Goal: Transaction & Acquisition: Purchase product/service

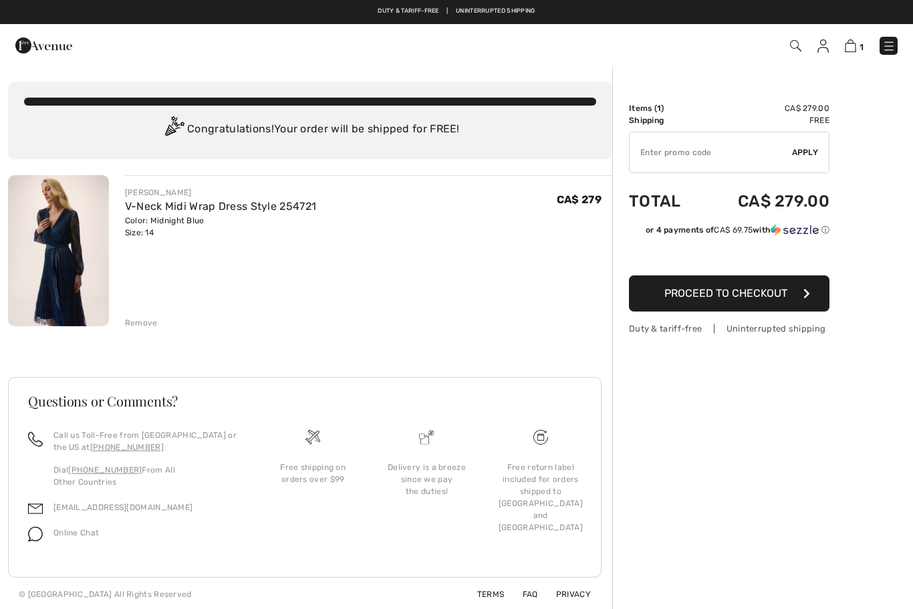
click at [775, 158] on input "TEXT" at bounding box center [711, 152] width 162 height 40
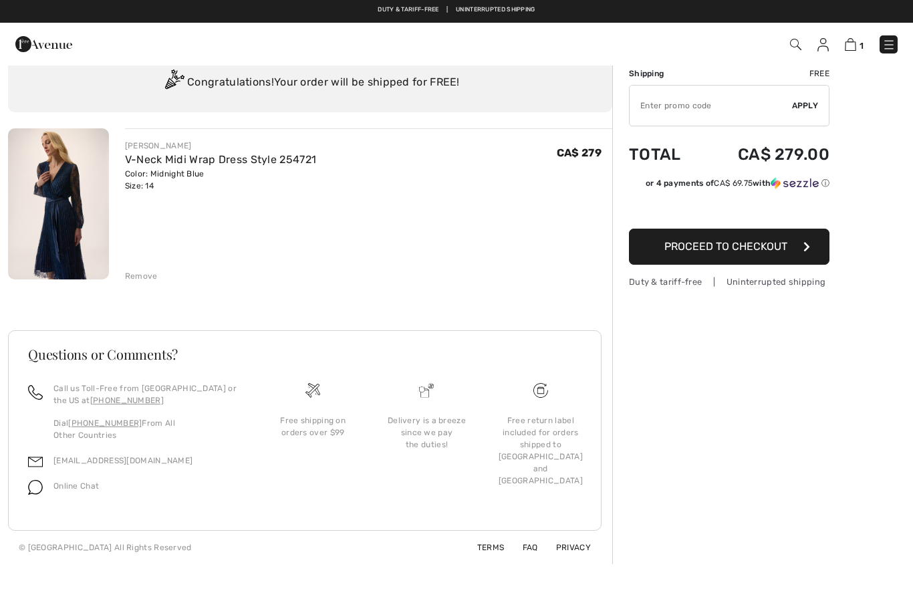
scroll to position [45, 0]
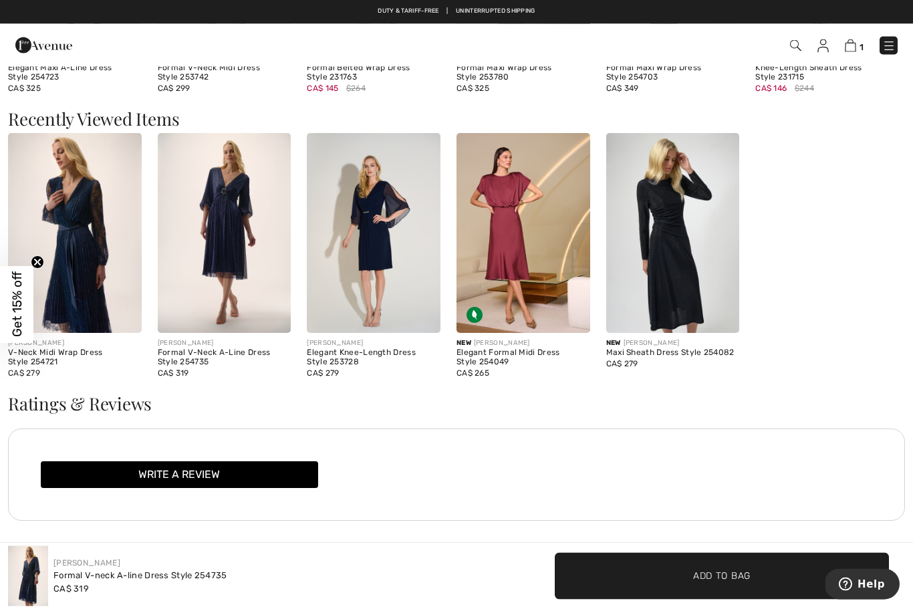
scroll to position [1309, 0]
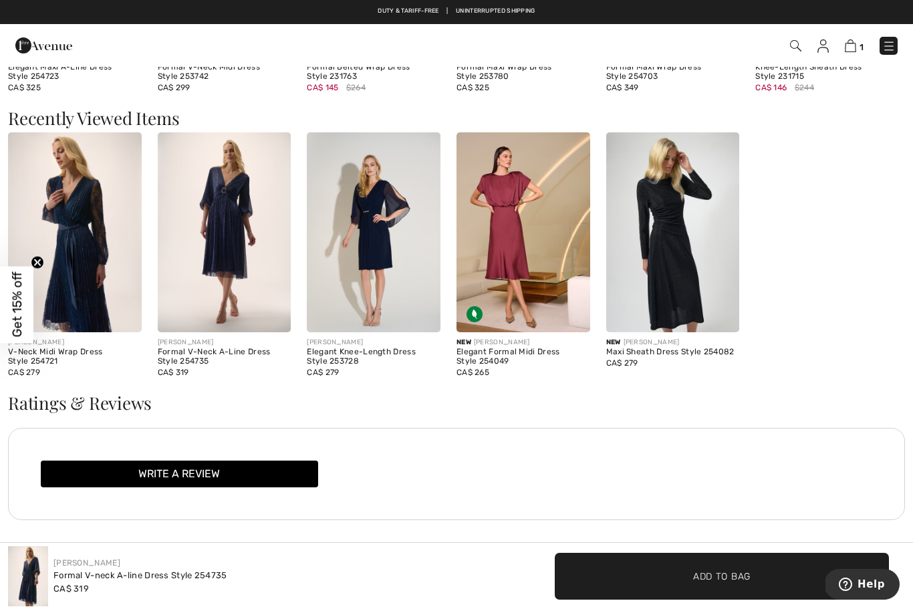
click at [8, 338] on span "Get 15% off" at bounding box center [16, 304] width 33 height 77
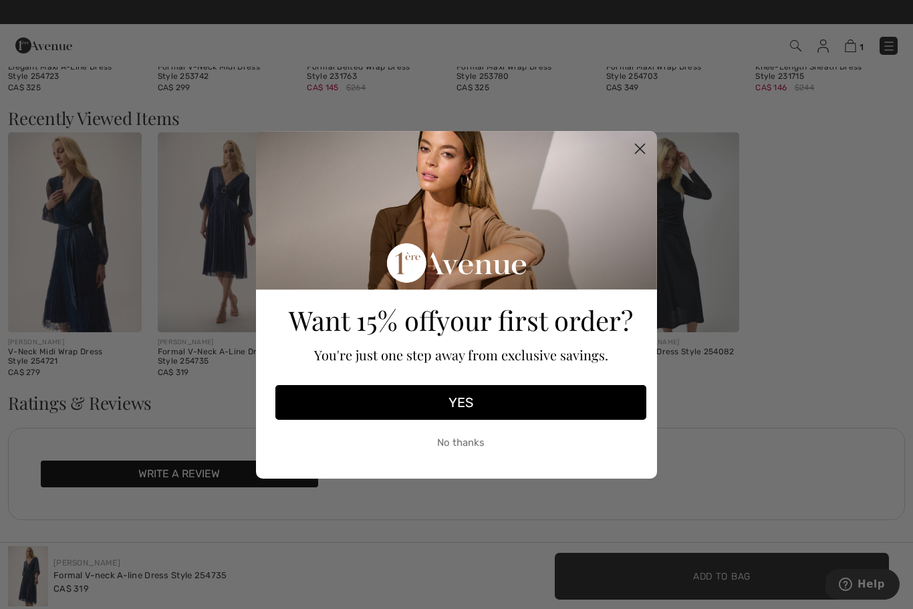
click at [470, 420] on button "YES" at bounding box center [460, 402] width 371 height 35
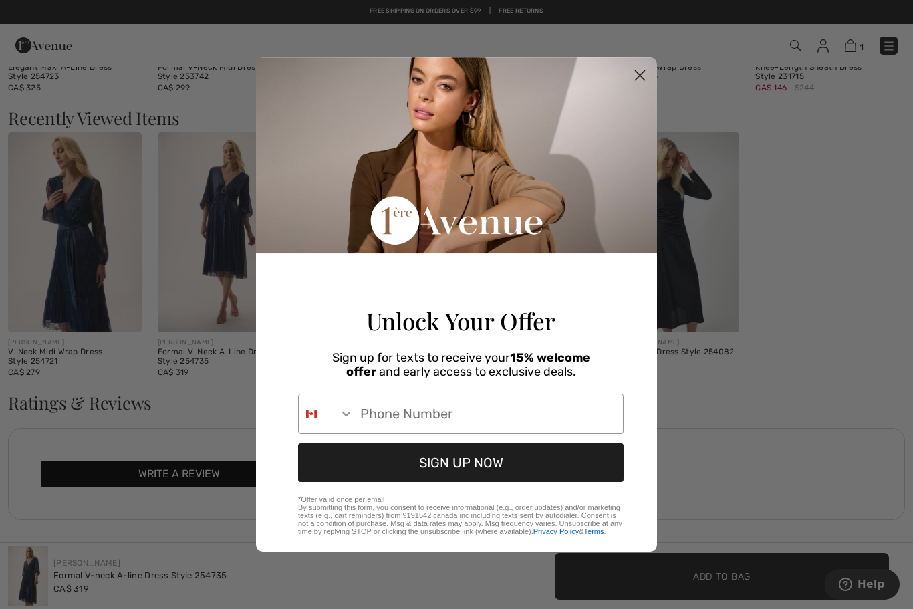
click at [640, 86] on circle "Close dialog" at bounding box center [640, 75] width 22 height 22
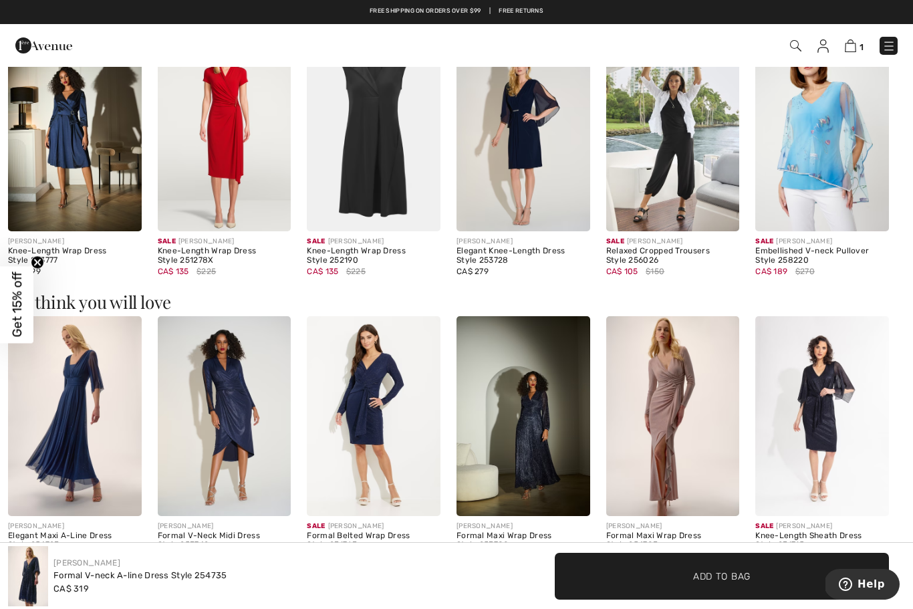
scroll to position [840, 0]
click at [856, 45] on img at bounding box center [850, 45] width 11 height 13
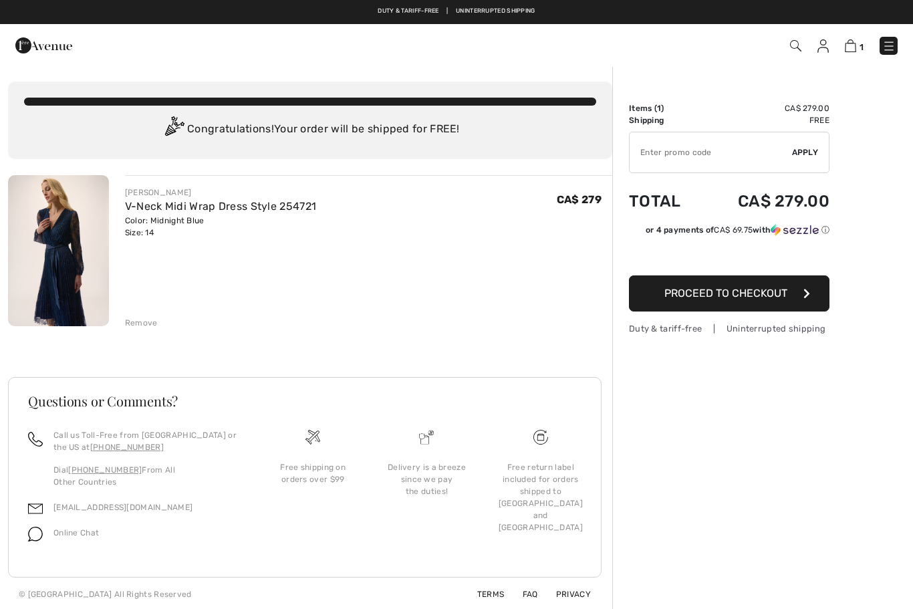
click at [704, 144] on input "TEXT" at bounding box center [711, 152] width 162 height 40
type input "NEW10"
click at [801, 154] on span "Apply" at bounding box center [805, 152] width 27 height 12
click at [895, 45] on img at bounding box center [889, 45] width 13 height 13
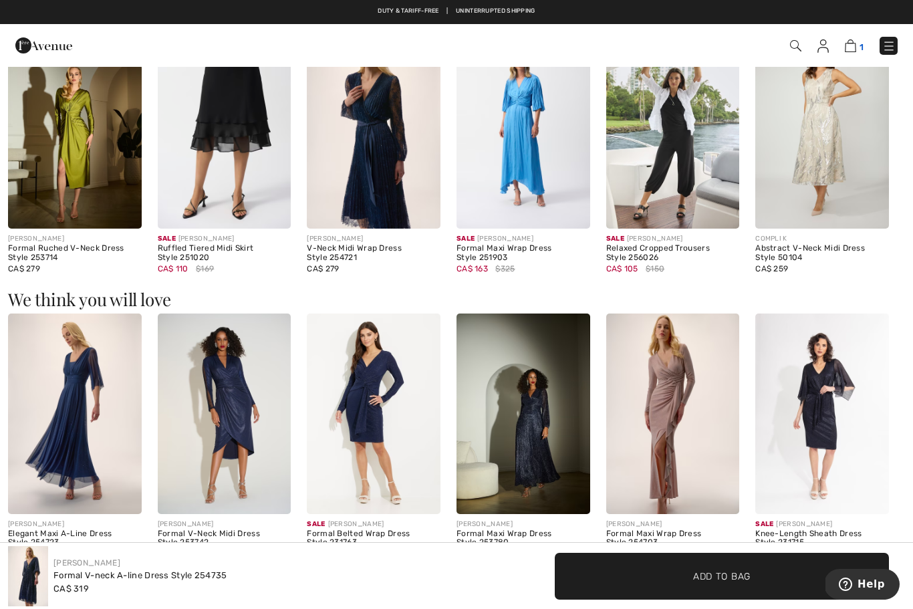
click at [856, 45] on img at bounding box center [850, 45] width 11 height 13
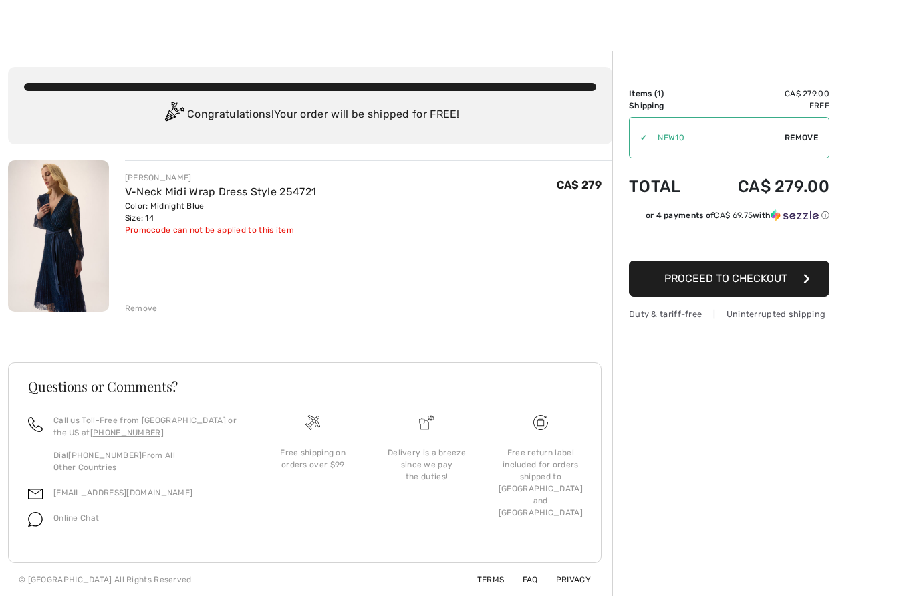
scroll to position [1, 0]
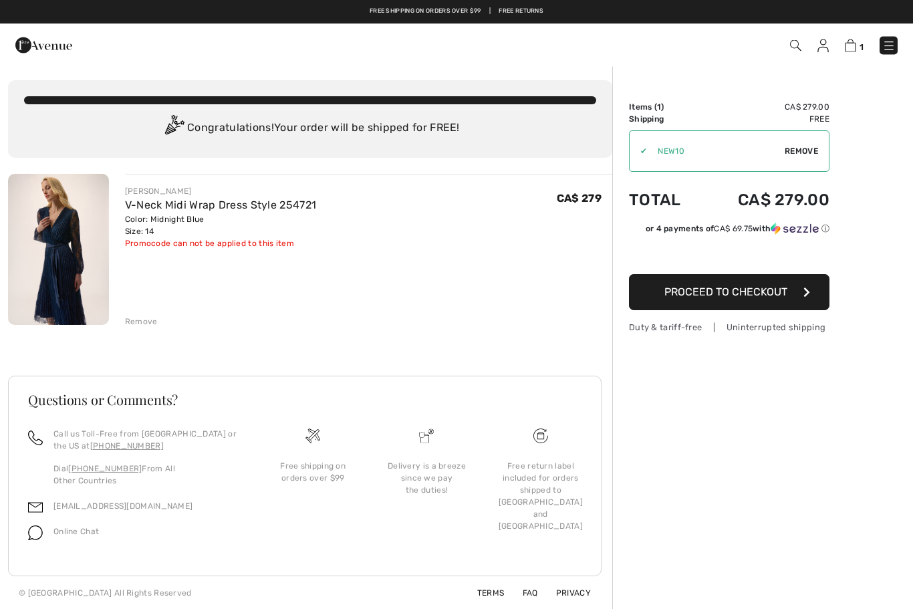
click at [41, 535] on img at bounding box center [35, 533] width 15 height 15
click at [67, 531] on span "Online Chat" at bounding box center [75, 532] width 45 height 9
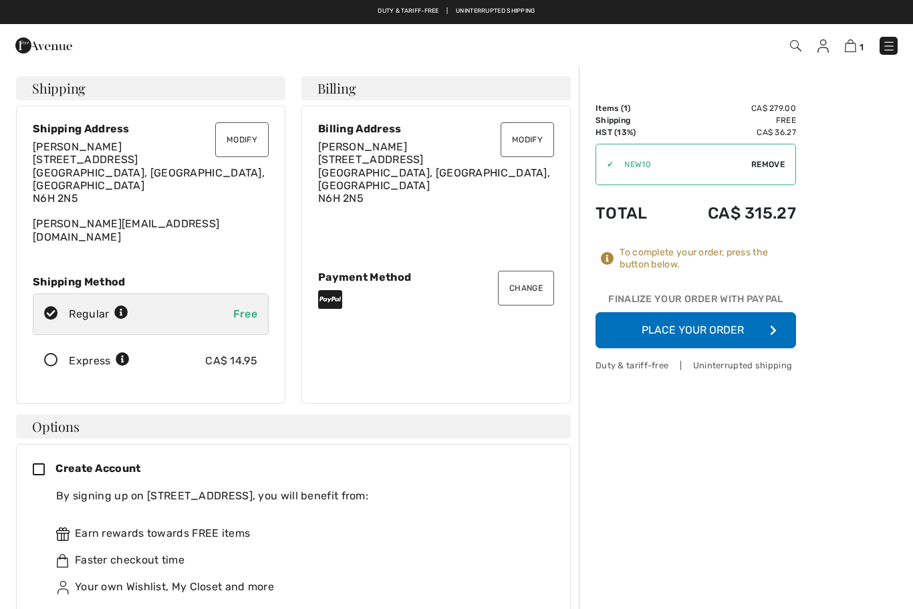
click at [48, 354] on icon at bounding box center [50, 361] width 35 height 14
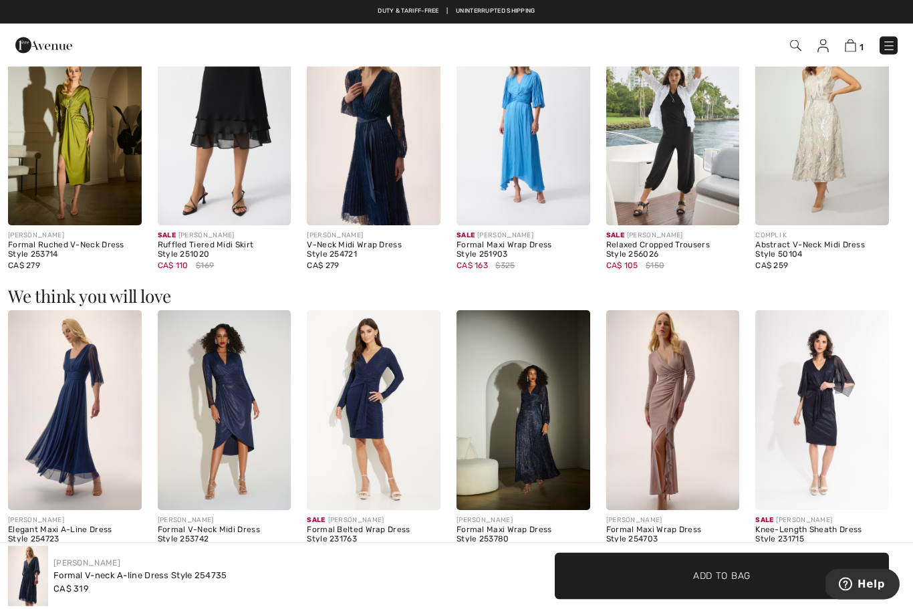
scroll to position [846, 0]
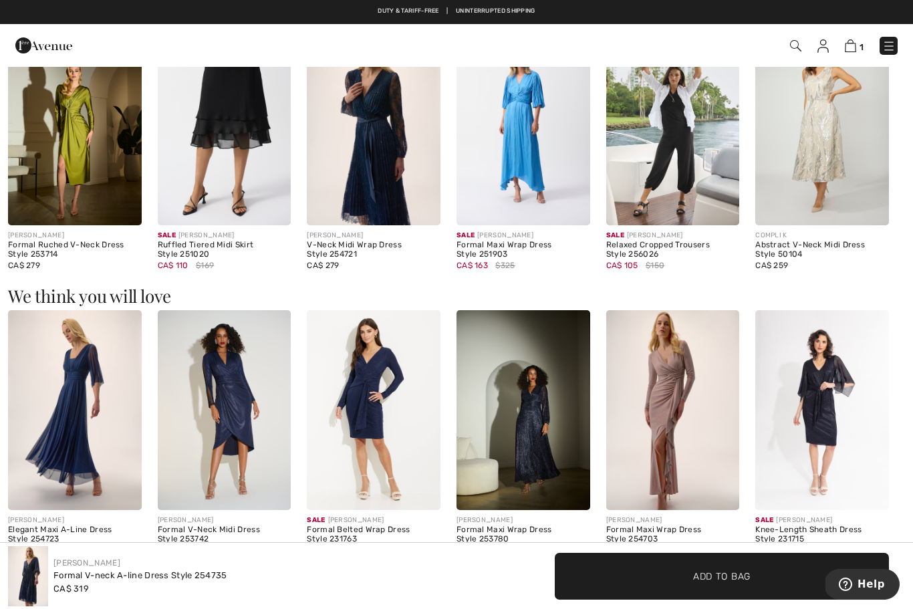
click at [51, 437] on img at bounding box center [75, 410] width 134 height 200
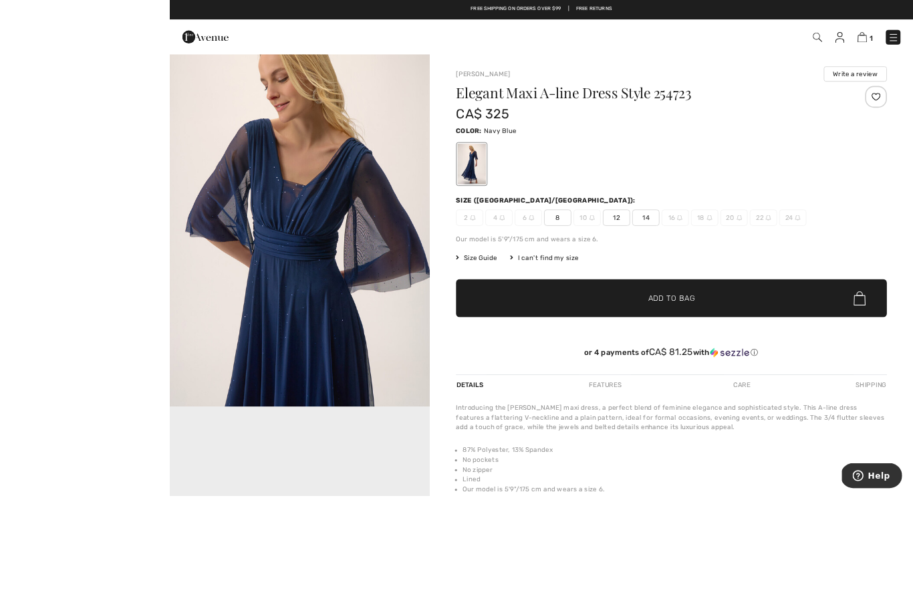
scroll to position [13, 0]
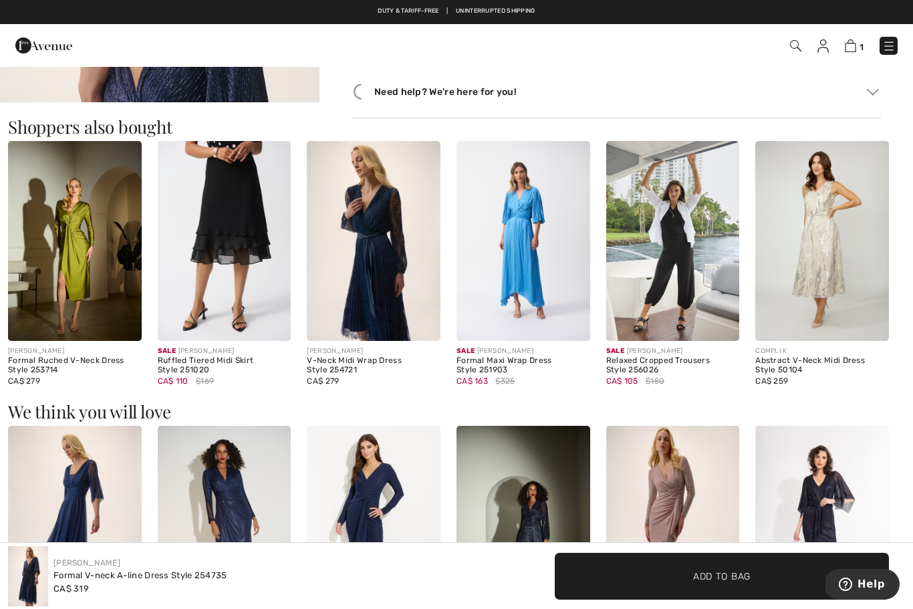
scroll to position [727, 0]
click at [394, 308] on img at bounding box center [374, 242] width 134 height 200
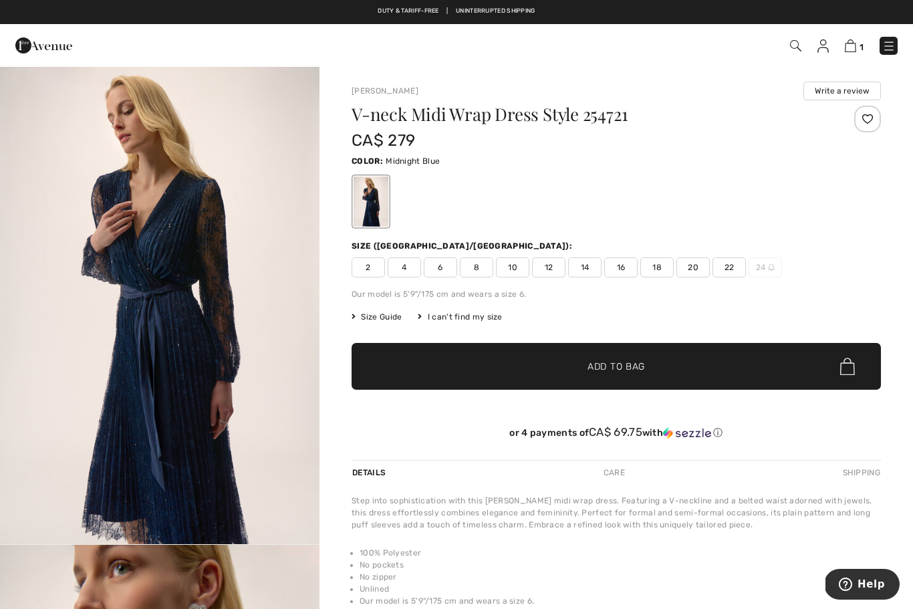
click at [820, 51] on img at bounding box center [823, 45] width 11 height 13
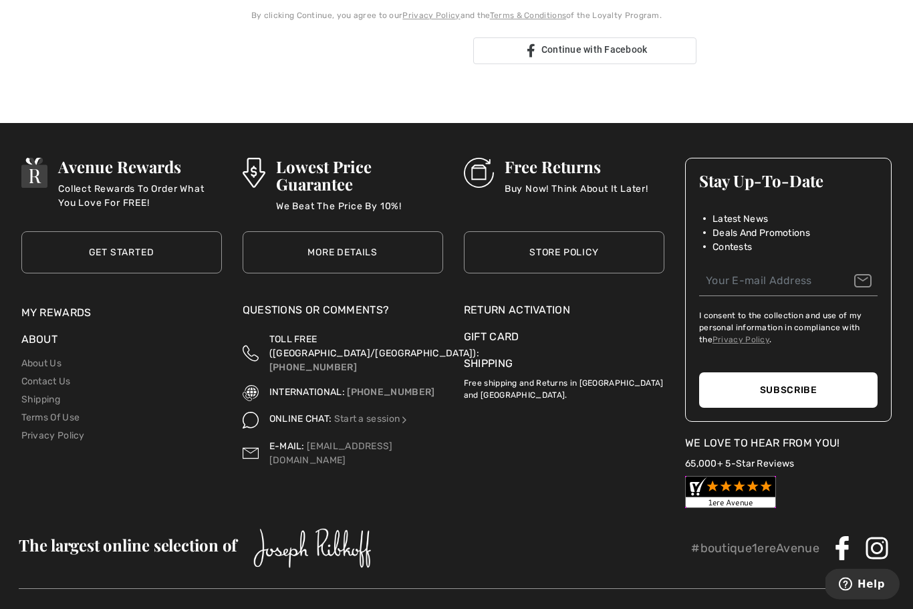
scroll to position [377, 0]
click at [550, 315] on div "Return Activation" at bounding box center [564, 310] width 201 height 16
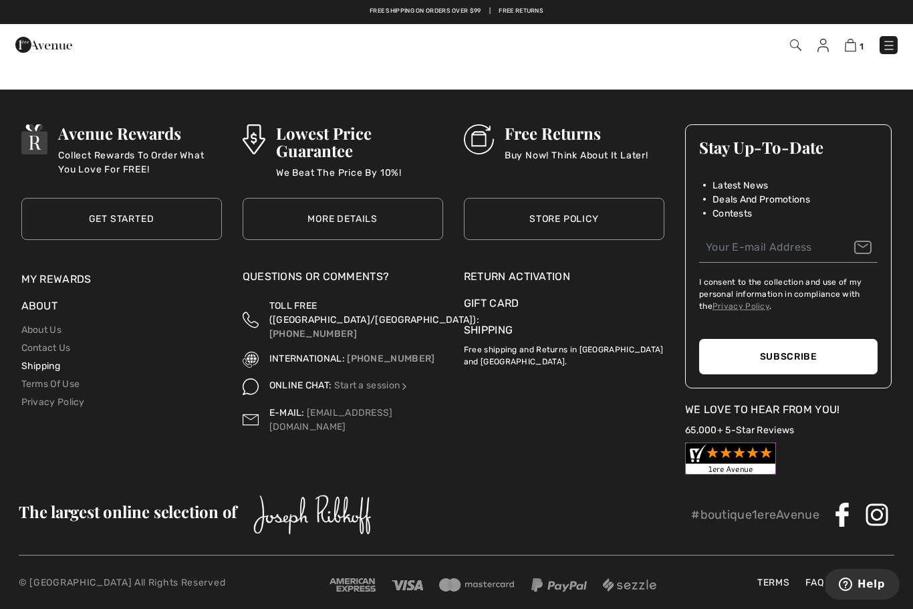
click at [41, 366] on link "Shipping" at bounding box center [40, 365] width 39 height 11
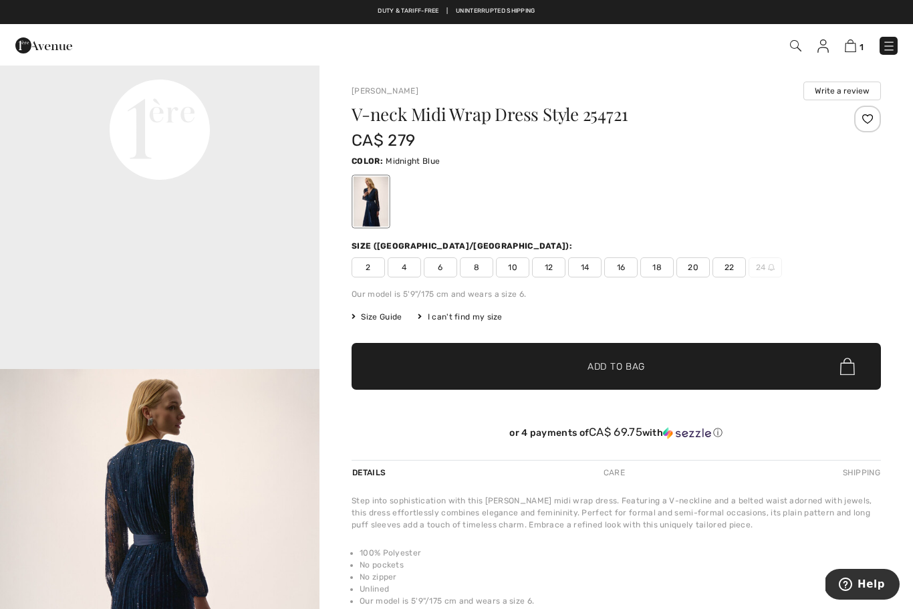
scroll to position [1147, 0]
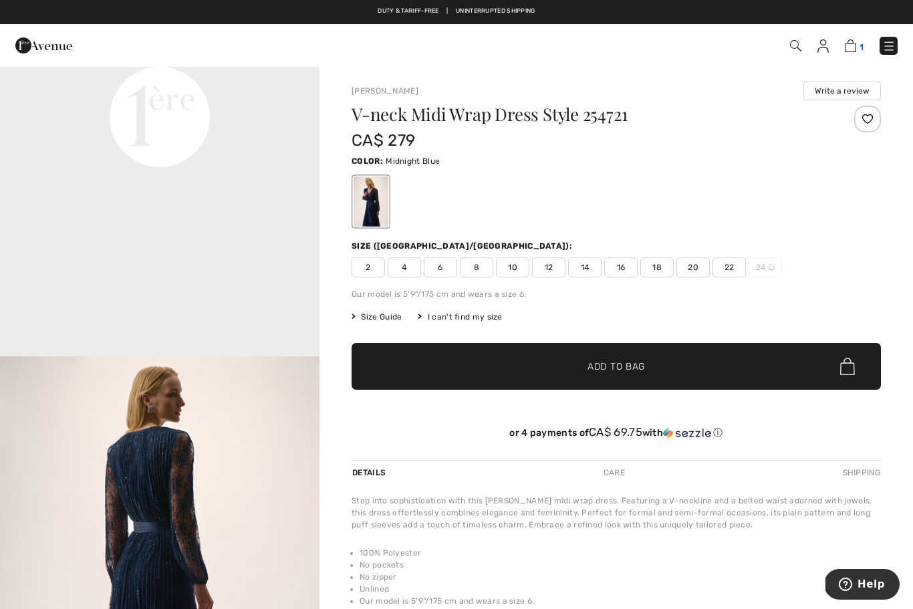
click at [852, 47] on img at bounding box center [850, 45] width 11 height 13
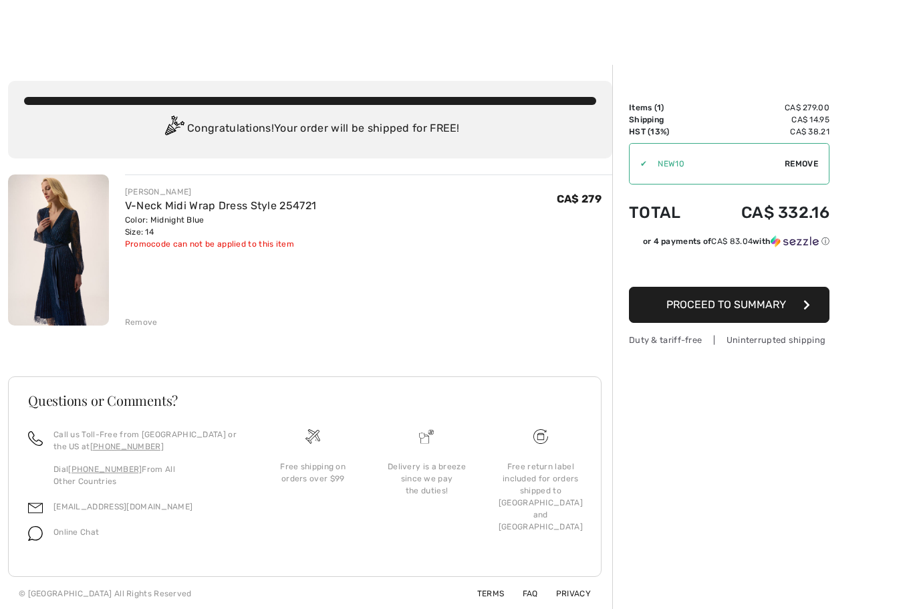
scroll to position [3, 0]
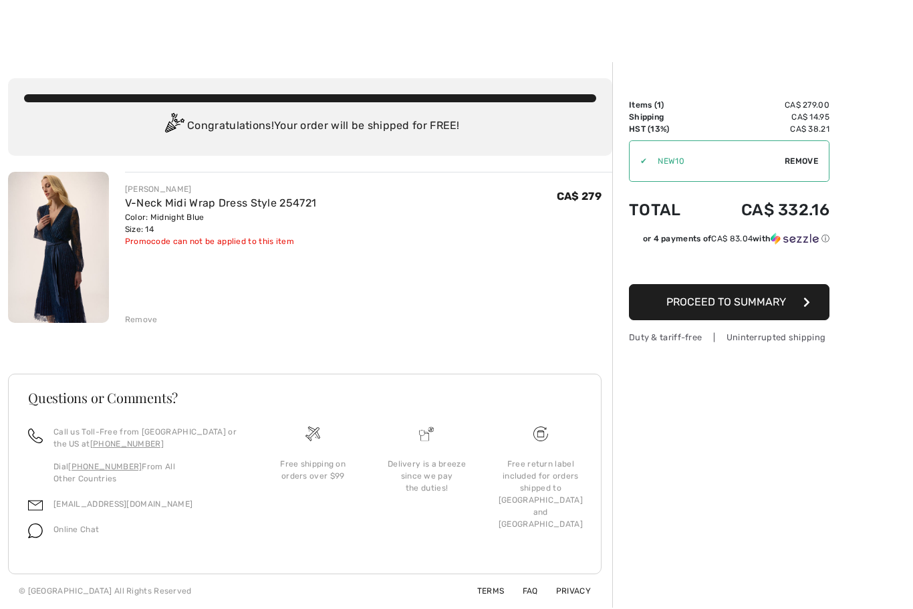
click at [801, 160] on span "Remove" at bounding box center [801, 161] width 33 height 12
click at [823, 120] on td "CA$ 14.95" at bounding box center [766, 117] width 126 height 12
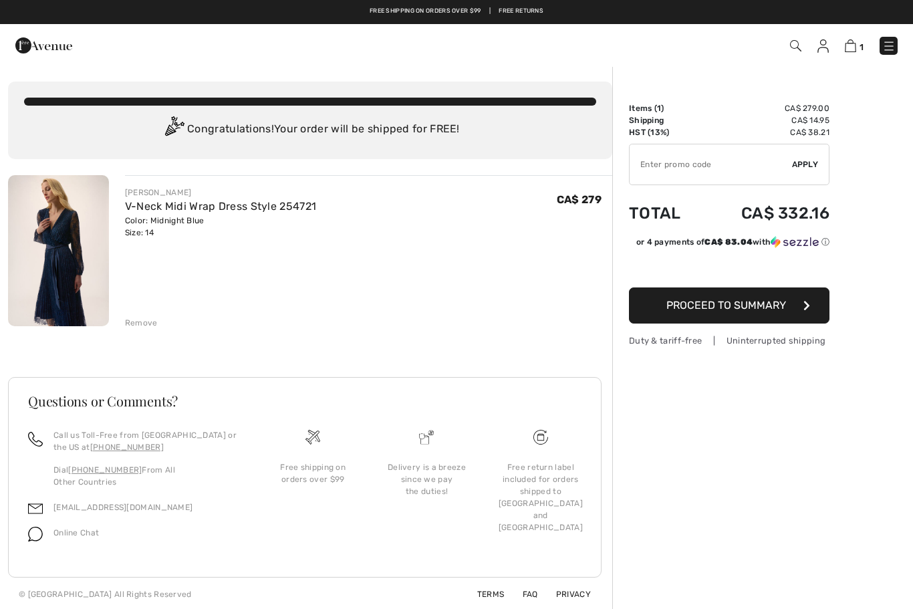
click at [316, 481] on div "Free shipping on orders over $99" at bounding box center [313, 473] width 92 height 24
click at [319, 471] on div "Free shipping on orders over $99" at bounding box center [313, 473] width 92 height 24
click at [887, 53] on img at bounding box center [889, 45] width 13 height 13
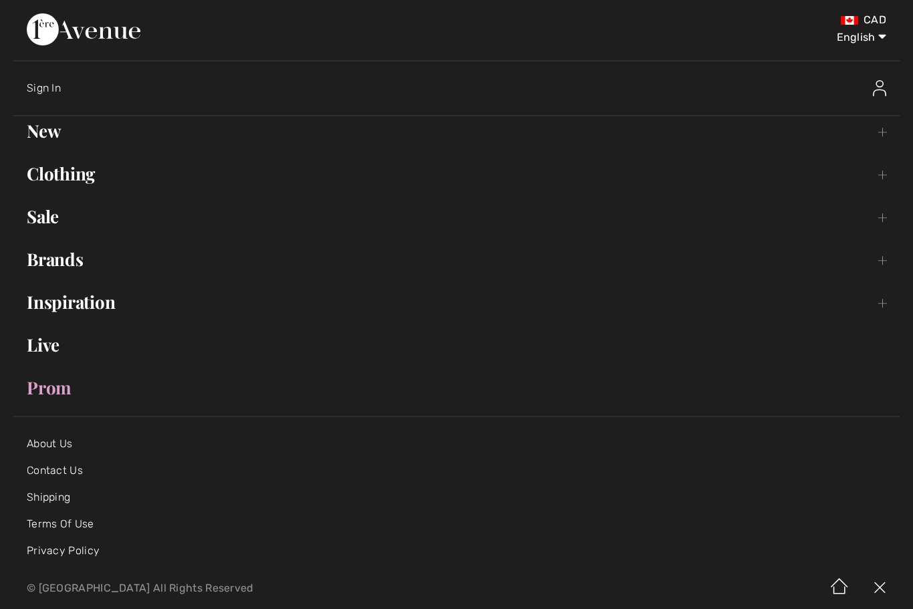
click at [40, 493] on link "Shipping" at bounding box center [48, 497] width 43 height 13
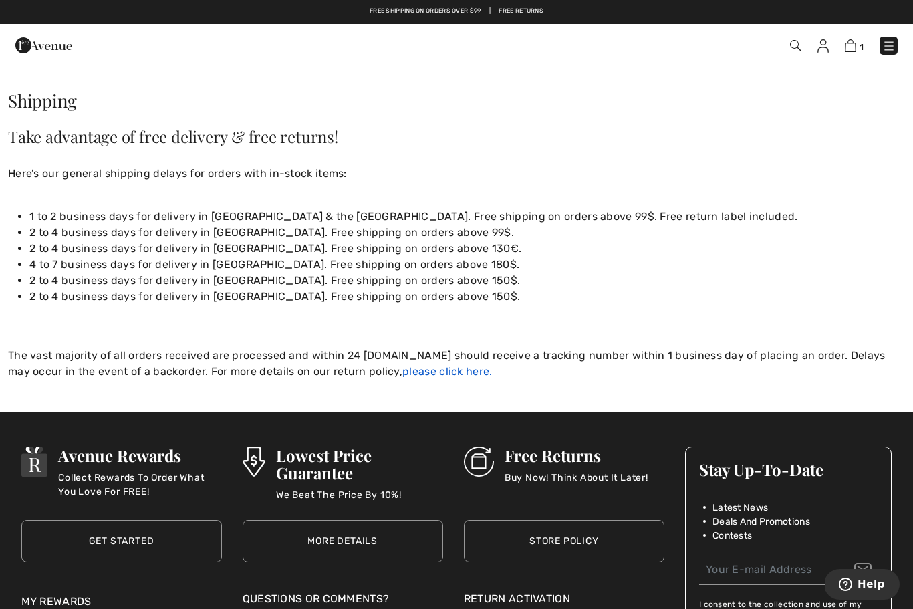
click at [402, 372] on link "please click here." at bounding box center [447, 371] width 90 height 13
click at [851, 51] on img at bounding box center [850, 45] width 11 height 13
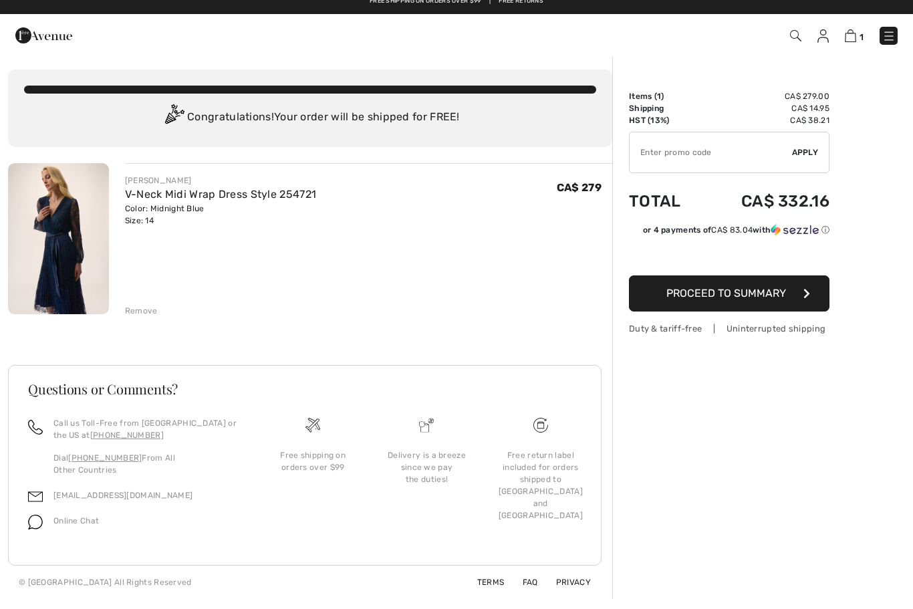
scroll to position [1, 0]
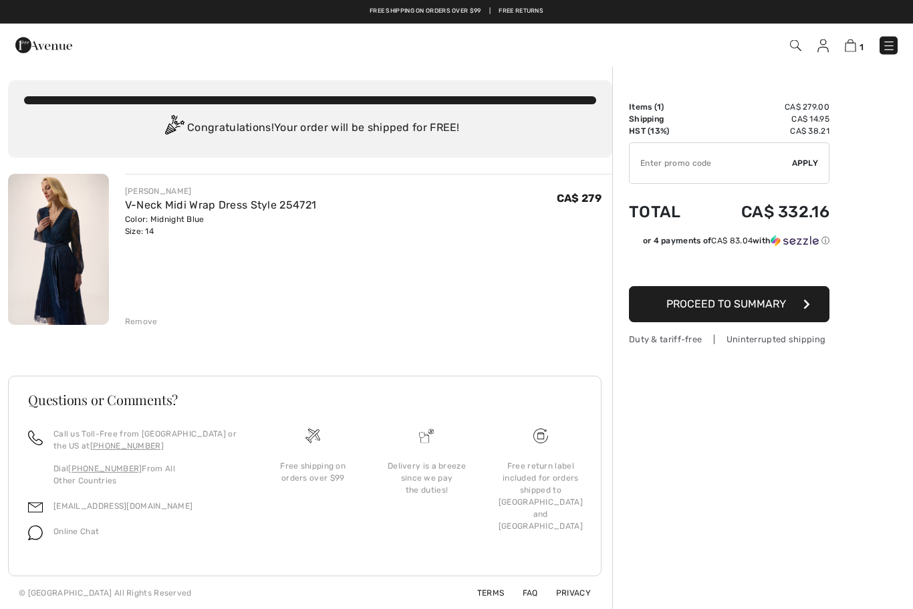
click at [673, 348] on div "Order Summary Details Items ( 1 ) CA$ 279.00 Promo code CA$ 0.00 Shipping CA$ 1…" at bounding box center [762, 338] width 301 height 546
click at [678, 341] on div "Duty & tariff-free | Uninterrupted shipping" at bounding box center [729, 340] width 201 height 13
click at [679, 334] on div "Duty & tariff-free | Uninterrupted shipping" at bounding box center [729, 340] width 201 height 13
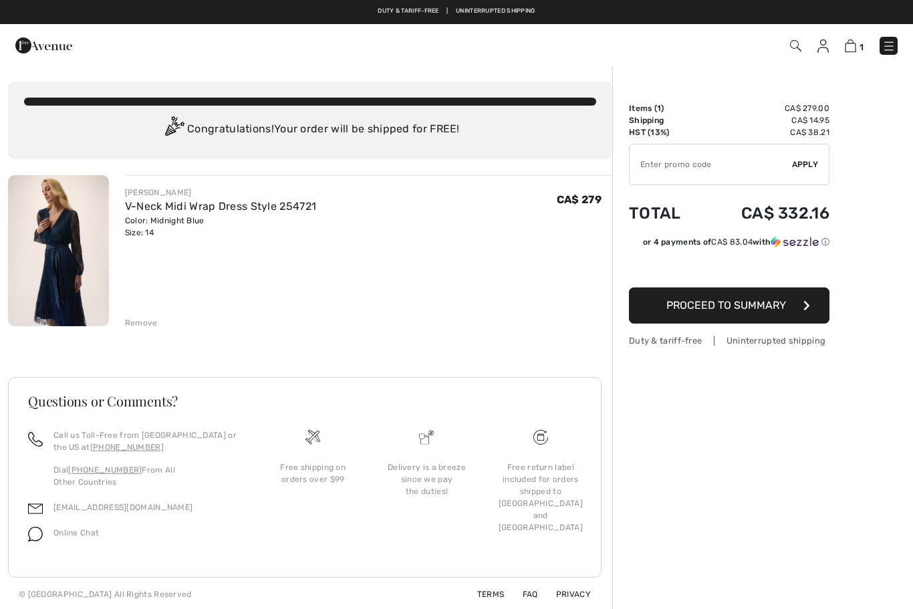
click at [145, 322] on div "Remove" at bounding box center [141, 323] width 33 height 12
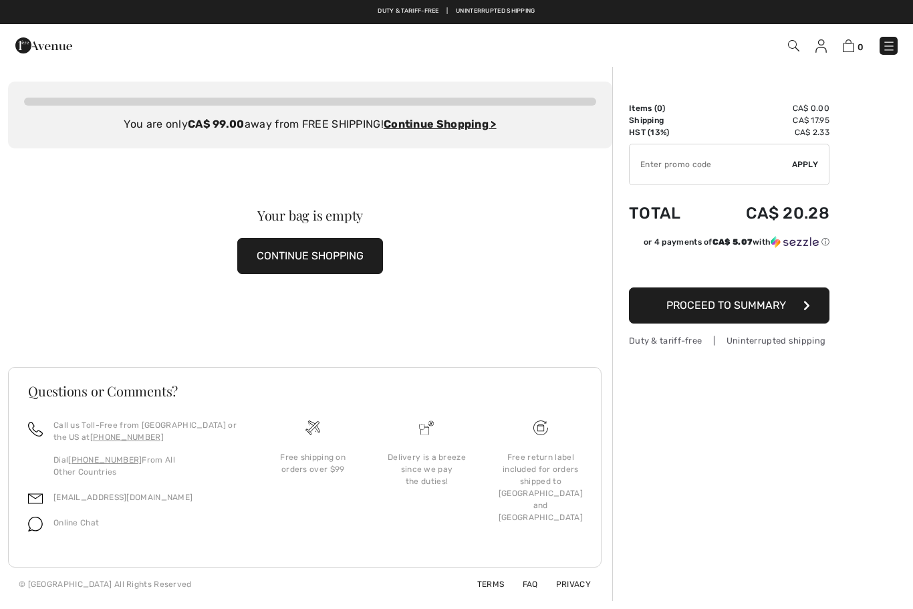
click at [367, 257] on button "CONTINUE SHOPPING" at bounding box center [310, 256] width 146 height 36
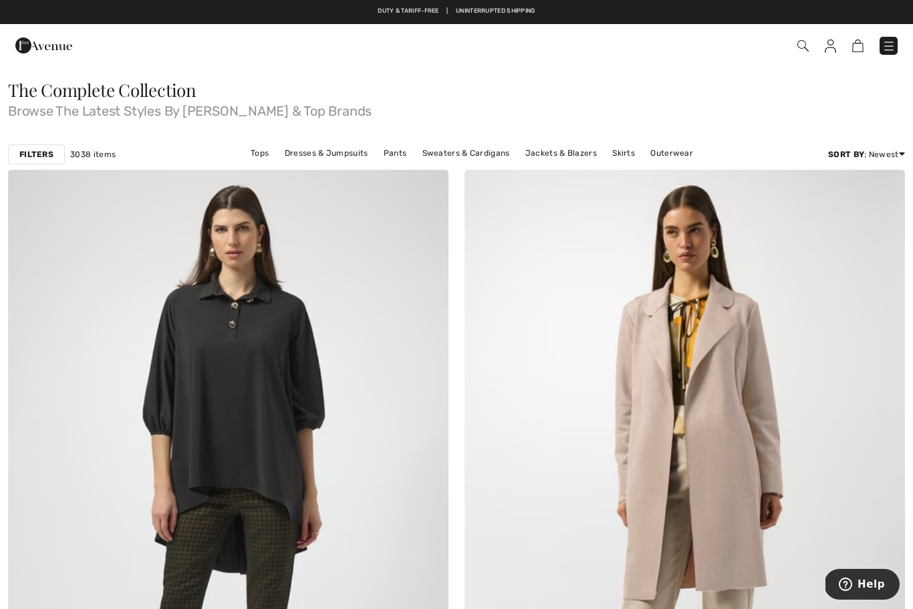
click at [337, 147] on link "Dresses & Jumpsuits" at bounding box center [326, 152] width 97 height 17
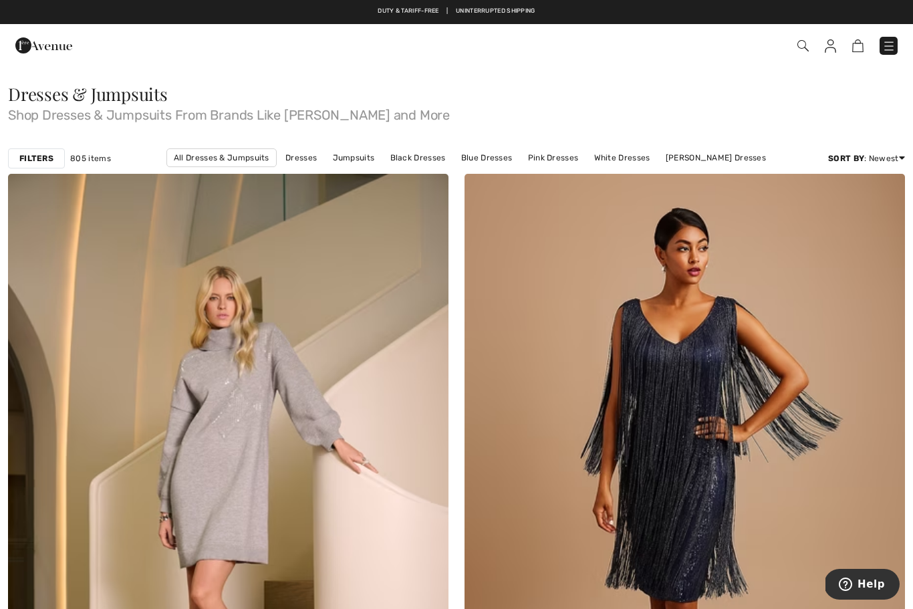
click at [683, 162] on link "Joseph Ribkoff Dresses" at bounding box center [716, 157] width 114 height 17
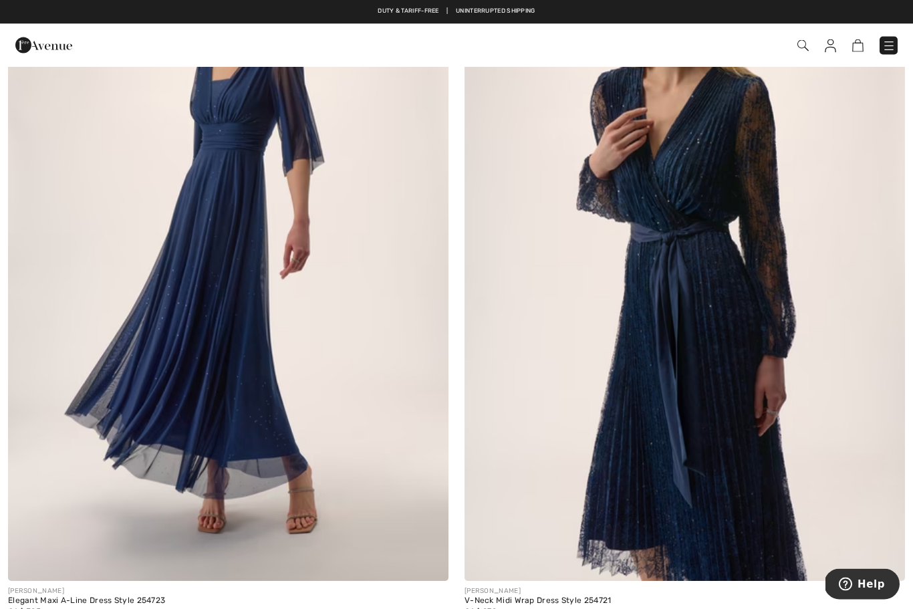
scroll to position [12689, 0]
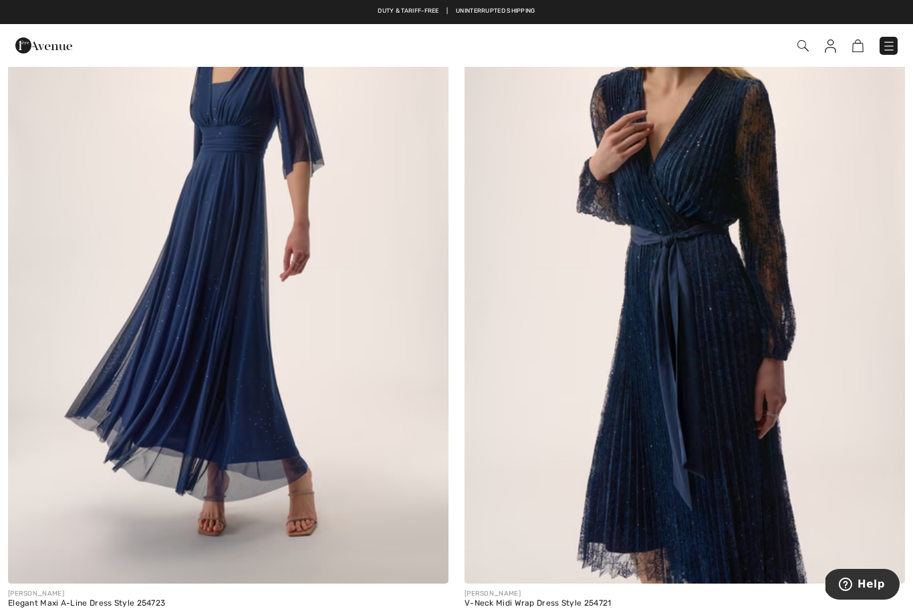
click at [712, 251] on img at bounding box center [685, 253] width 441 height 661
click at [745, 267] on img at bounding box center [685, 253] width 441 height 661
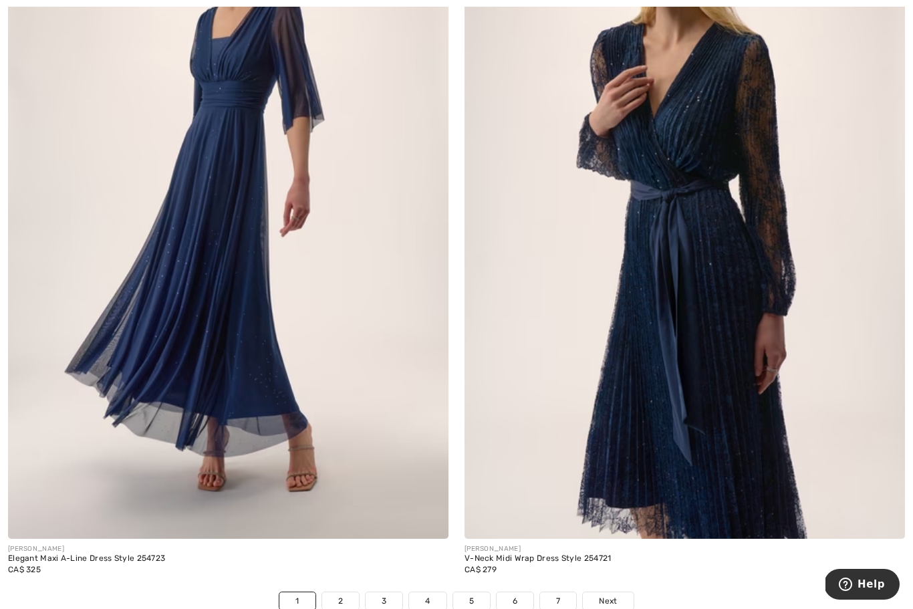
click at [741, 357] on img at bounding box center [685, 208] width 441 height 661
click at [741, 348] on img at bounding box center [685, 208] width 441 height 661
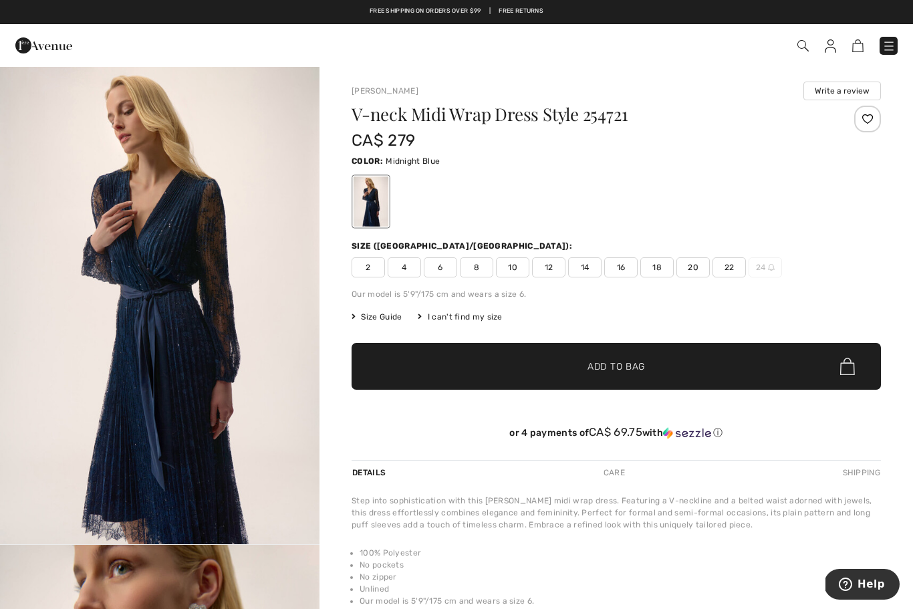
click at [588, 265] on span "14" at bounding box center [584, 267] width 33 height 20
click at [382, 317] on span "Size Guide" at bounding box center [377, 317] width 50 height 12
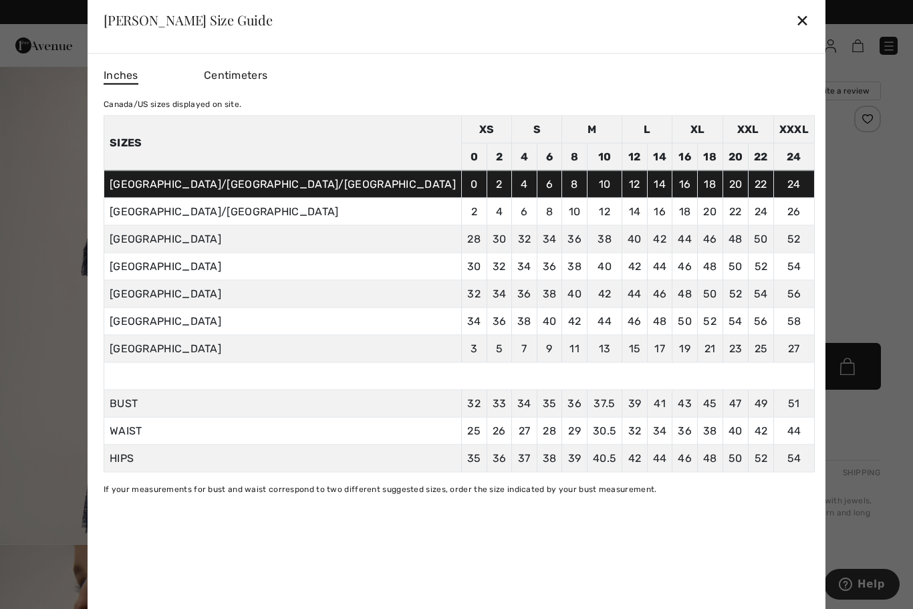
click at [796, 19] on div "✕" at bounding box center [803, 20] width 14 height 28
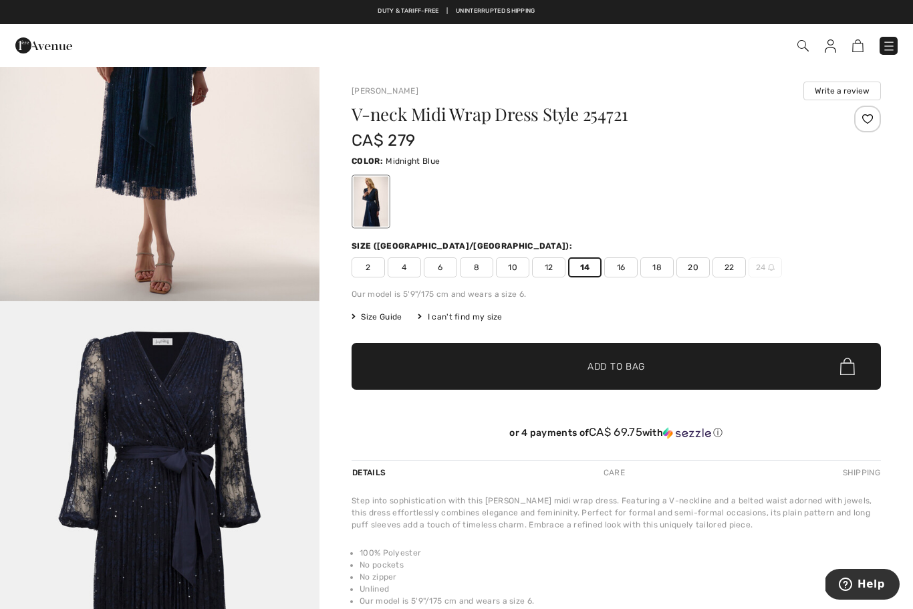
click at [864, 120] on div at bounding box center [867, 119] width 27 height 27
click at [870, 112] on div at bounding box center [867, 119] width 27 height 27
click at [868, 121] on div at bounding box center [867, 119] width 27 height 27
click at [872, 124] on div at bounding box center [867, 119] width 27 height 27
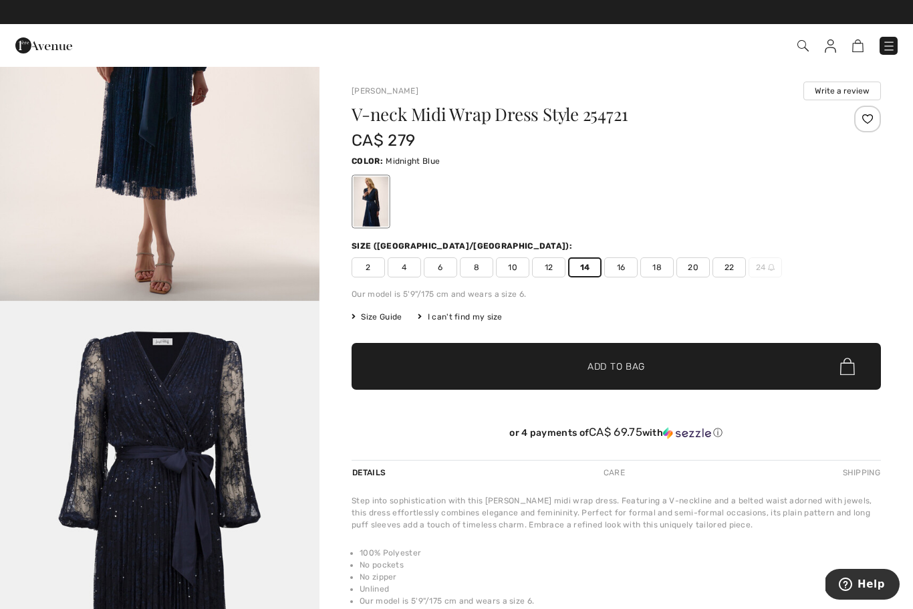
click at [872, 126] on div at bounding box center [867, 119] width 27 height 27
